Goal: Contribute content: Add original content to the website for others to see

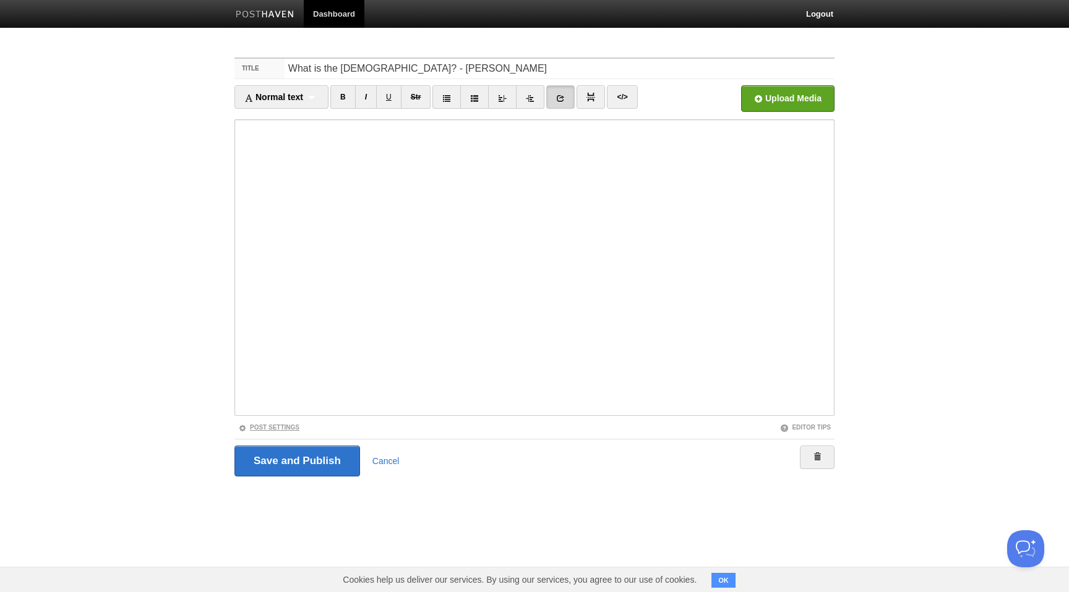
click at [296, 427] on link "Post Settings" at bounding box center [268, 427] width 61 height 7
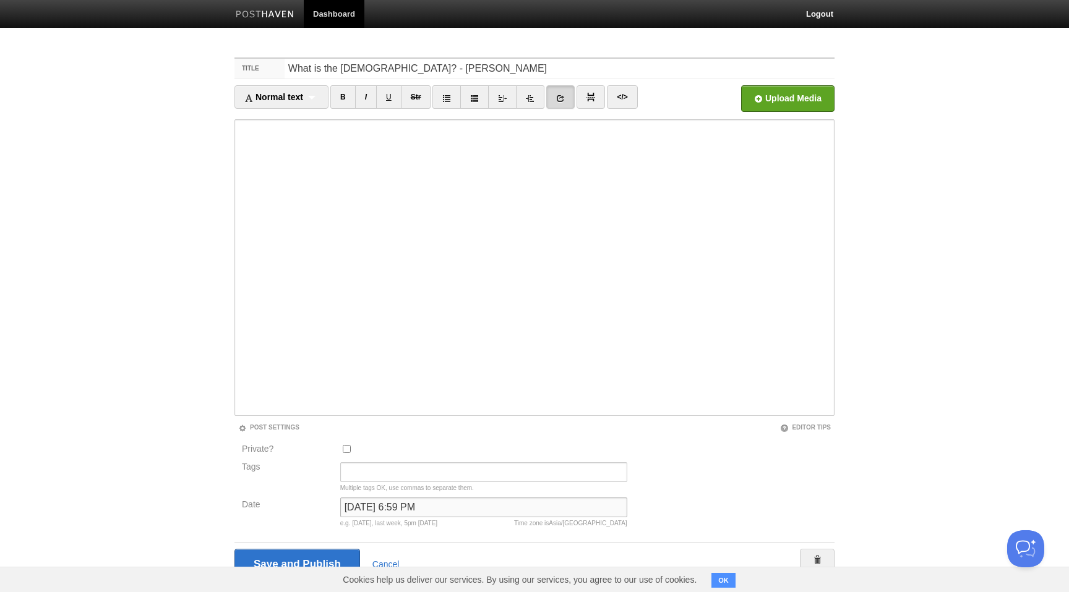
click at [378, 510] on input "[DATE] 6:59 PM" at bounding box center [483, 508] width 287 height 20
type input "now"
click at [234, 549] on input "Save and Publish" at bounding box center [297, 564] width 126 height 31
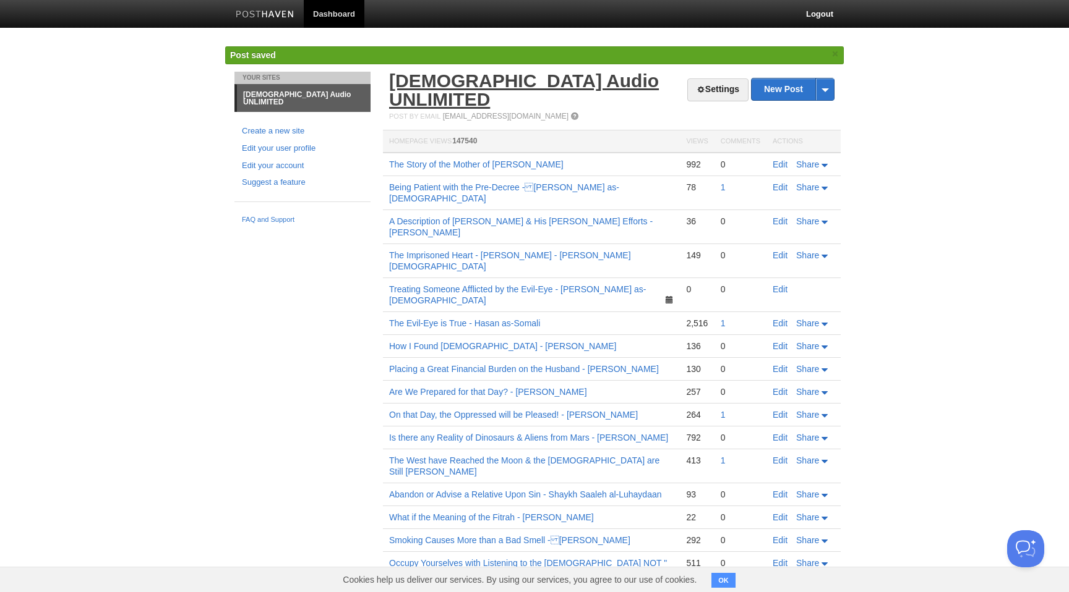
click at [540, 85] on link "[DEMOGRAPHIC_DATA] Audio UNLIMITED" at bounding box center [524, 89] width 270 height 39
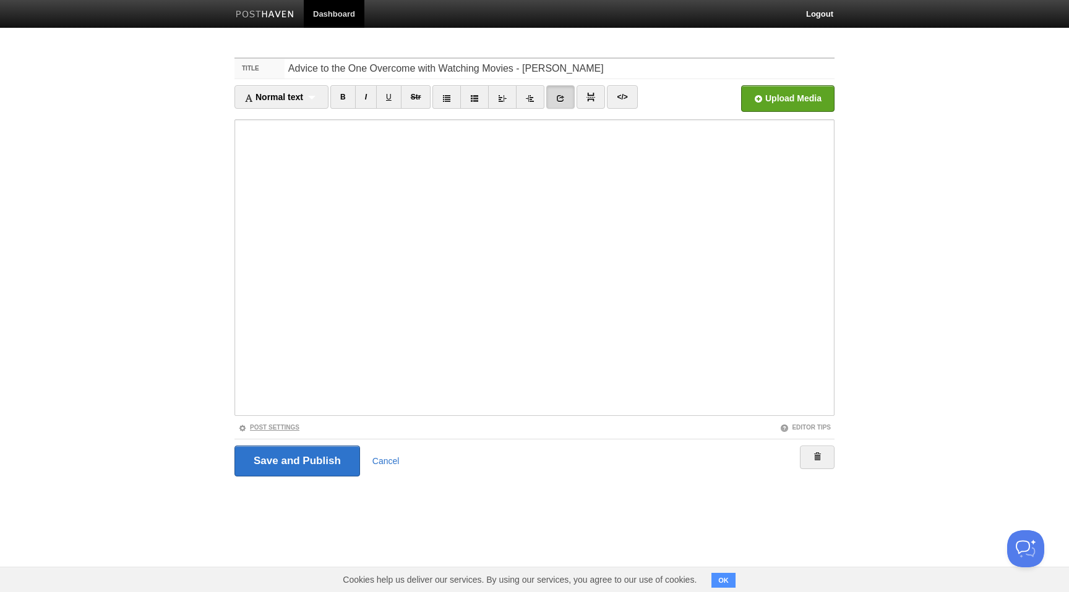
click at [296, 426] on link "Post Settings" at bounding box center [268, 427] width 61 height 7
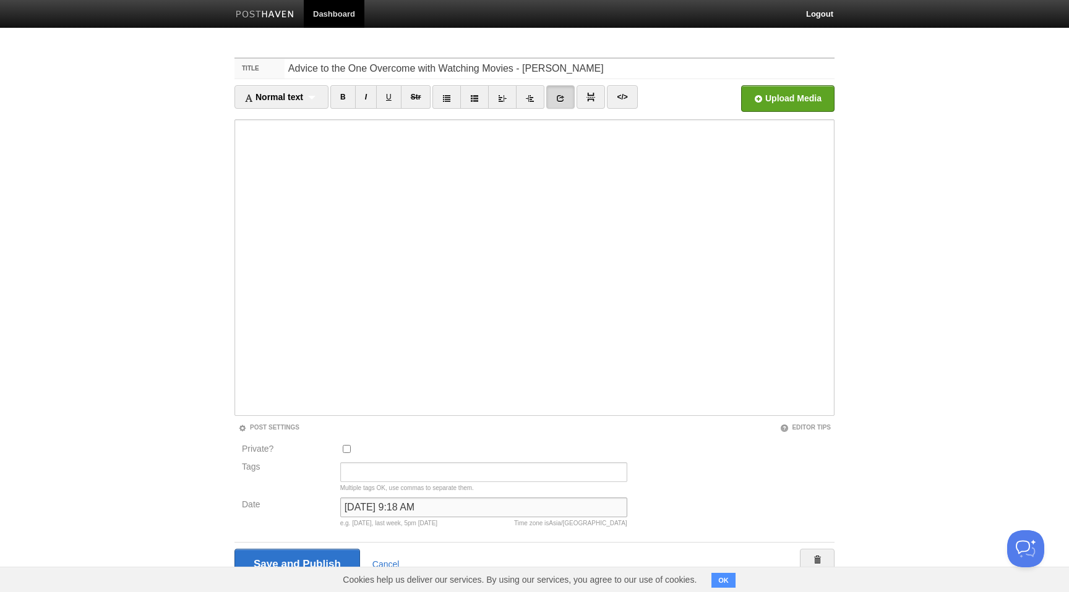
click at [419, 511] on input "October 2, 2024 at 9:18 AM" at bounding box center [483, 508] width 287 height 20
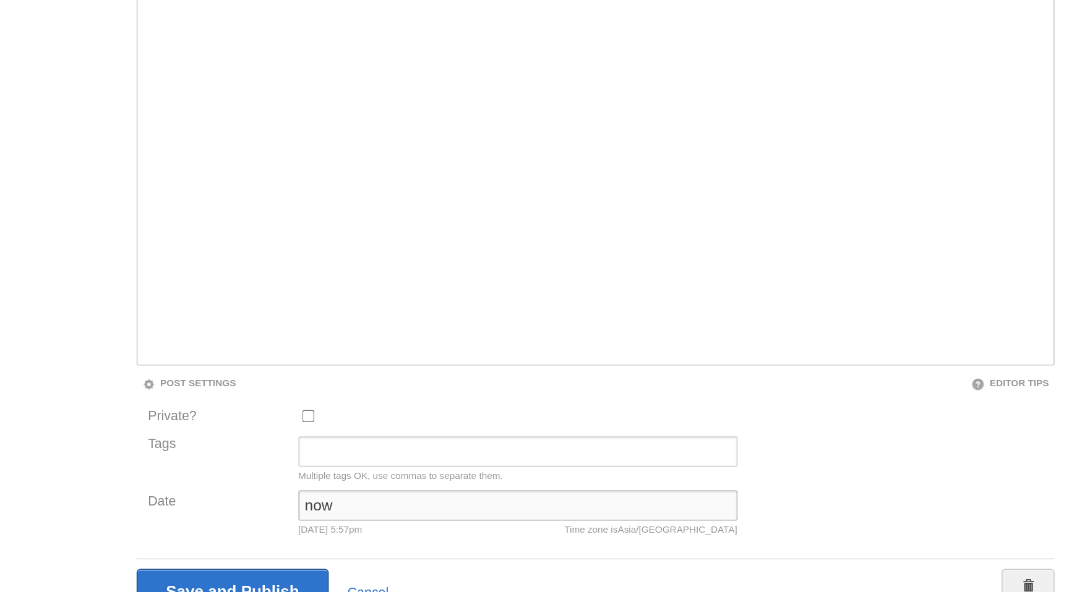
type input "now"
click at [234, 549] on input "Save and Publish" at bounding box center [297, 564] width 126 height 31
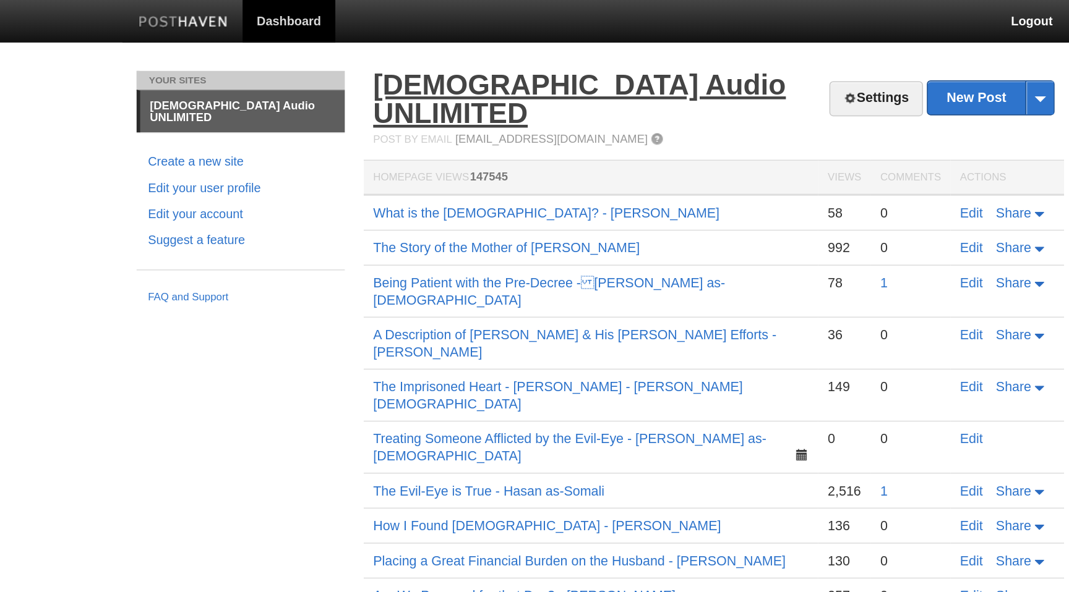
click at [530, 57] on link "[DEMOGRAPHIC_DATA] Audio UNLIMITED" at bounding box center [524, 64] width 270 height 39
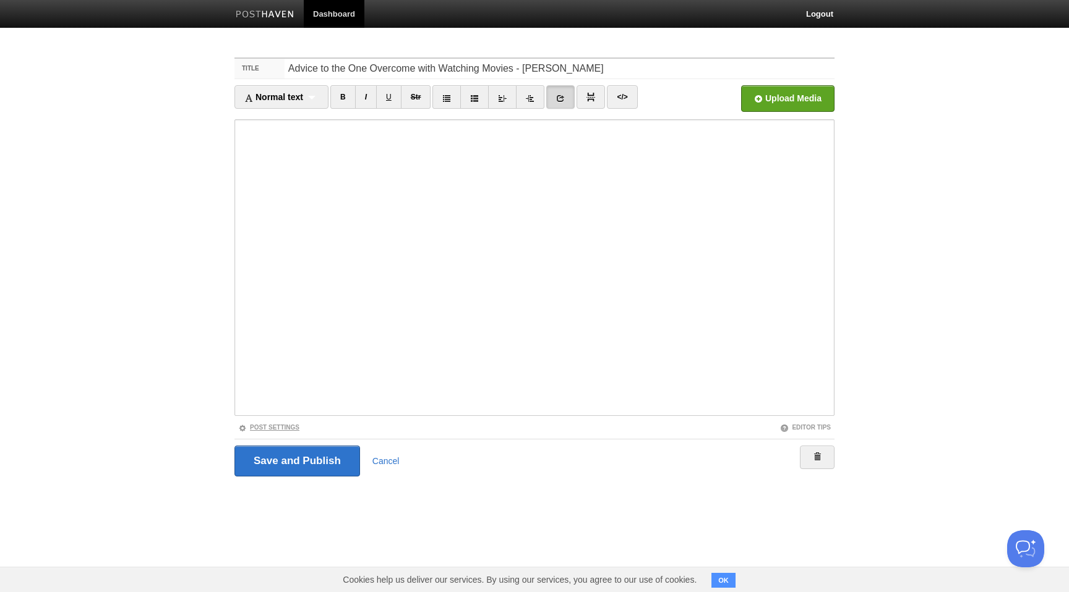
click at [294, 429] on link "Post Settings" at bounding box center [268, 427] width 61 height 7
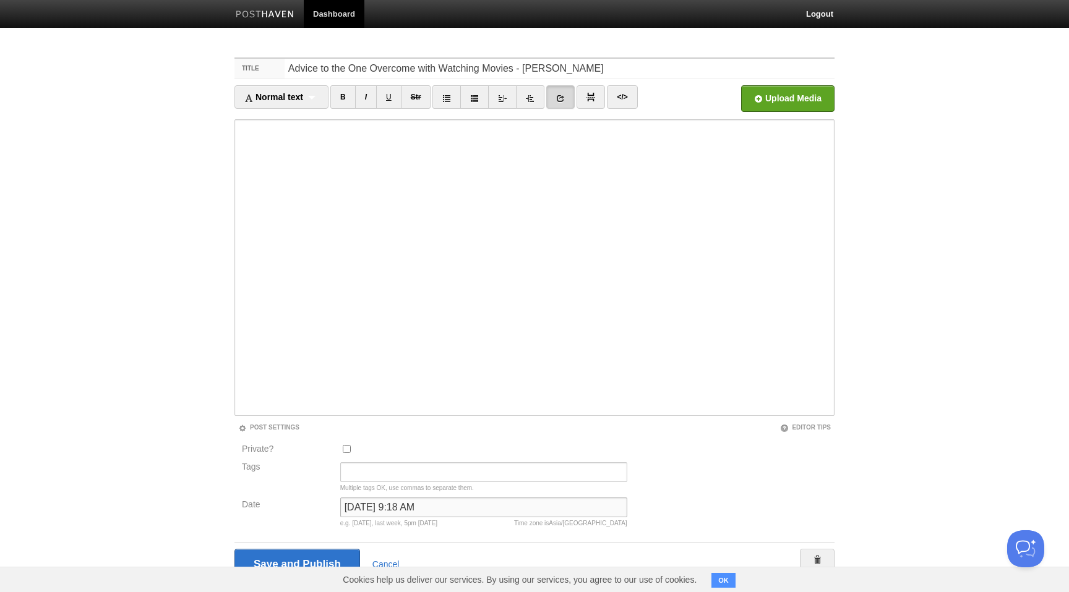
click at [426, 506] on input "October 2, 2024 at 9:18 AM" at bounding box center [483, 508] width 287 height 20
type input "n"
type input "now"
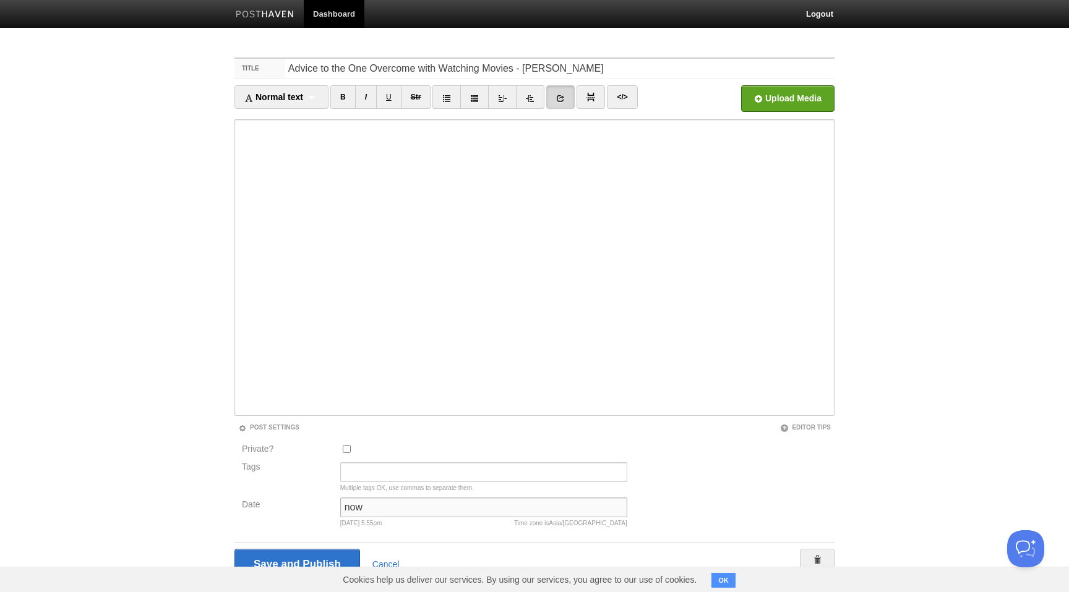
click at [234, 549] on input "Save and Publish" at bounding box center [297, 564] width 126 height 31
